Goal: Information Seeking & Learning: Check status

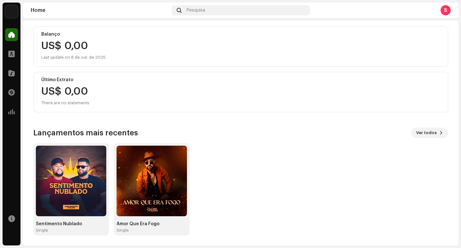
scroll to position [69, 0]
drag, startPoint x: 461, startPoint y: 113, endPoint x: 457, endPoint y: 115, distance: 4.0
click at [457, 115] on div "Sertanejo Premier Home Perfil Catálogo Transações Análise Recursos Home Pesquis…" at bounding box center [230, 124] width 461 height 248
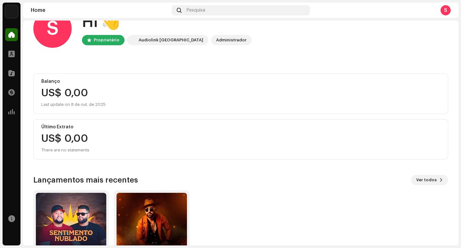
scroll to position [0, 0]
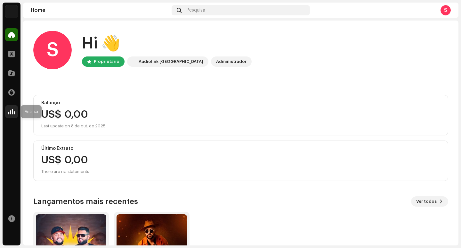
click at [14, 112] on span at bounding box center [11, 111] width 6 height 5
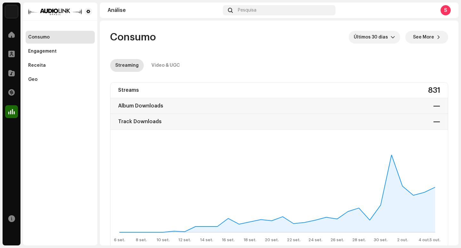
drag, startPoint x: 459, startPoint y: 39, endPoint x: 458, endPoint y: 65, distance: 25.9
click at [458, 65] on div "Sertanejo Premier Home Perfil Catálogo Transações Análise Recursos Consumo Enga…" at bounding box center [230, 124] width 461 height 248
drag, startPoint x: 460, startPoint y: 41, endPoint x: 458, endPoint y: 49, distance: 8.2
click at [460, 57] on div "Sertanejo Premier Home Perfil Catálogo Transações Análise Recursos Consumo Enga…" at bounding box center [230, 124] width 461 height 248
click at [44, 62] on div "Receita" at bounding box center [60, 65] width 69 height 13
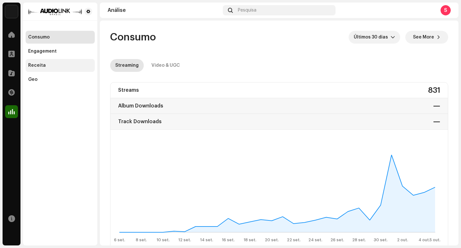
click at [40, 64] on div "Receita" at bounding box center [37, 65] width 18 height 5
